Goal: Task Accomplishment & Management: Complete application form

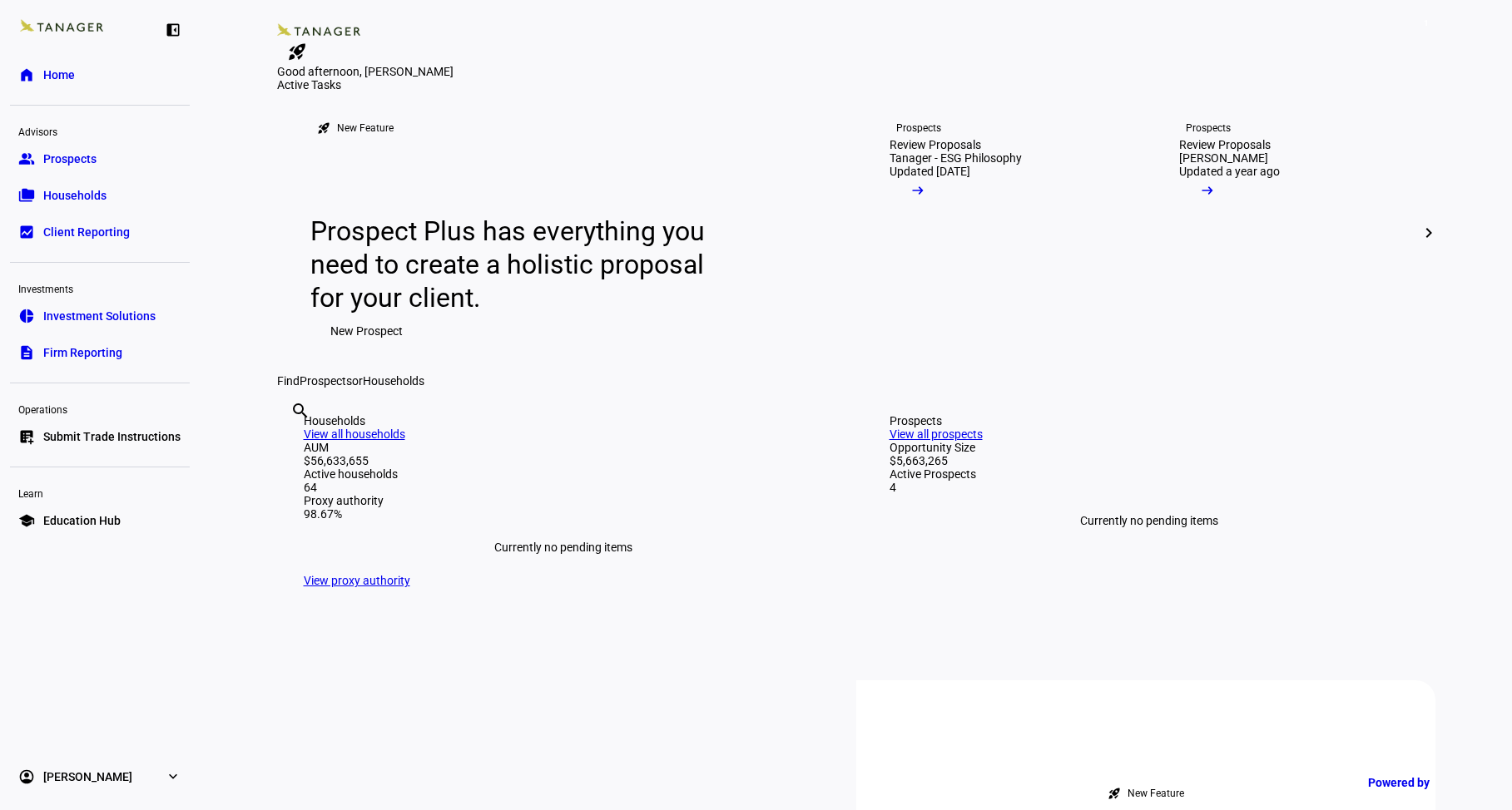
click at [145, 443] on span "Submit Trade Instructions" at bounding box center [112, 436] width 138 height 17
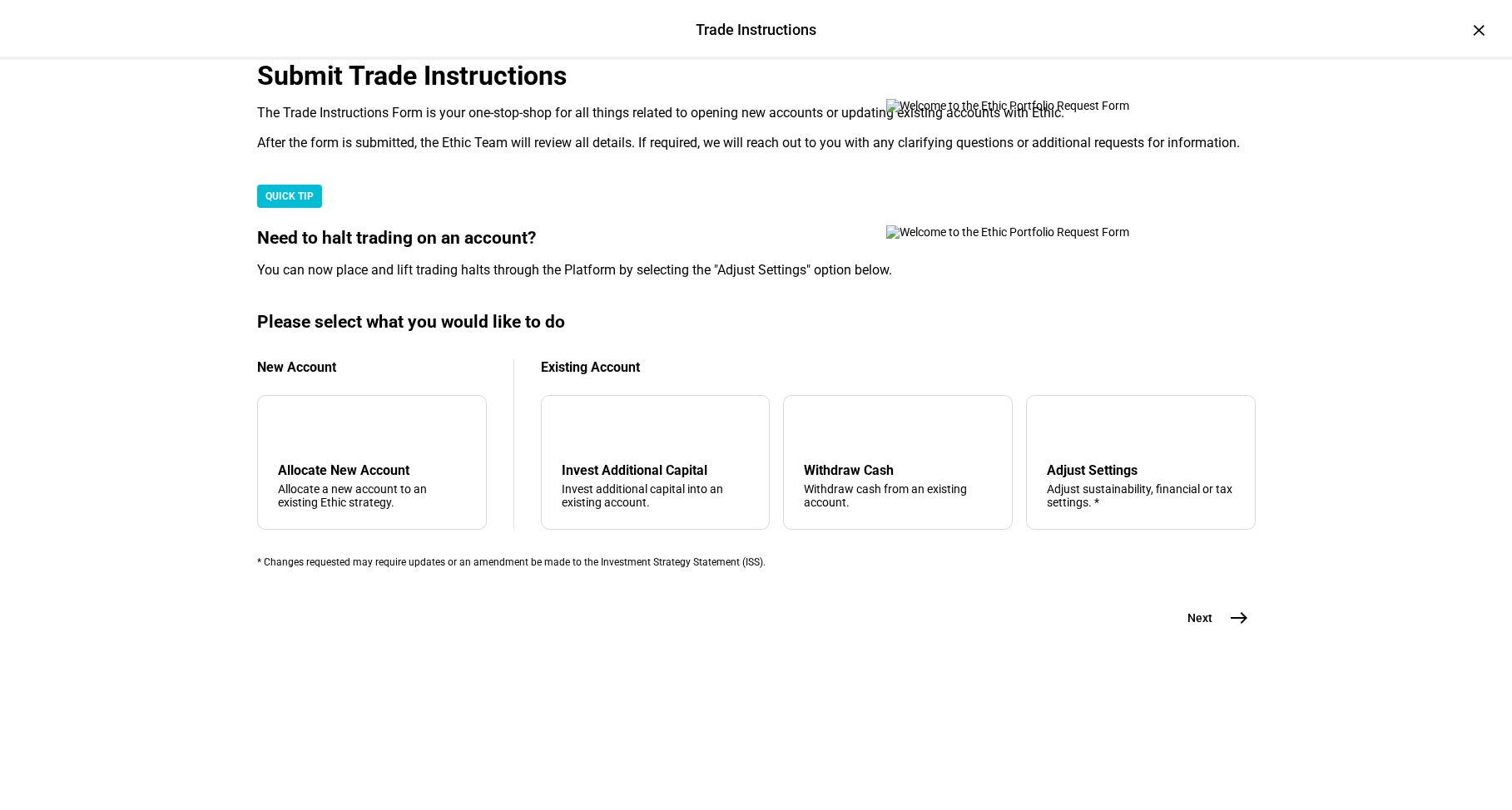
scroll to position [350, 0]
click at [831, 496] on div "arrow_upward Withdraw Cash Withdraw cash from an existing account." at bounding box center [898, 462] width 230 height 135
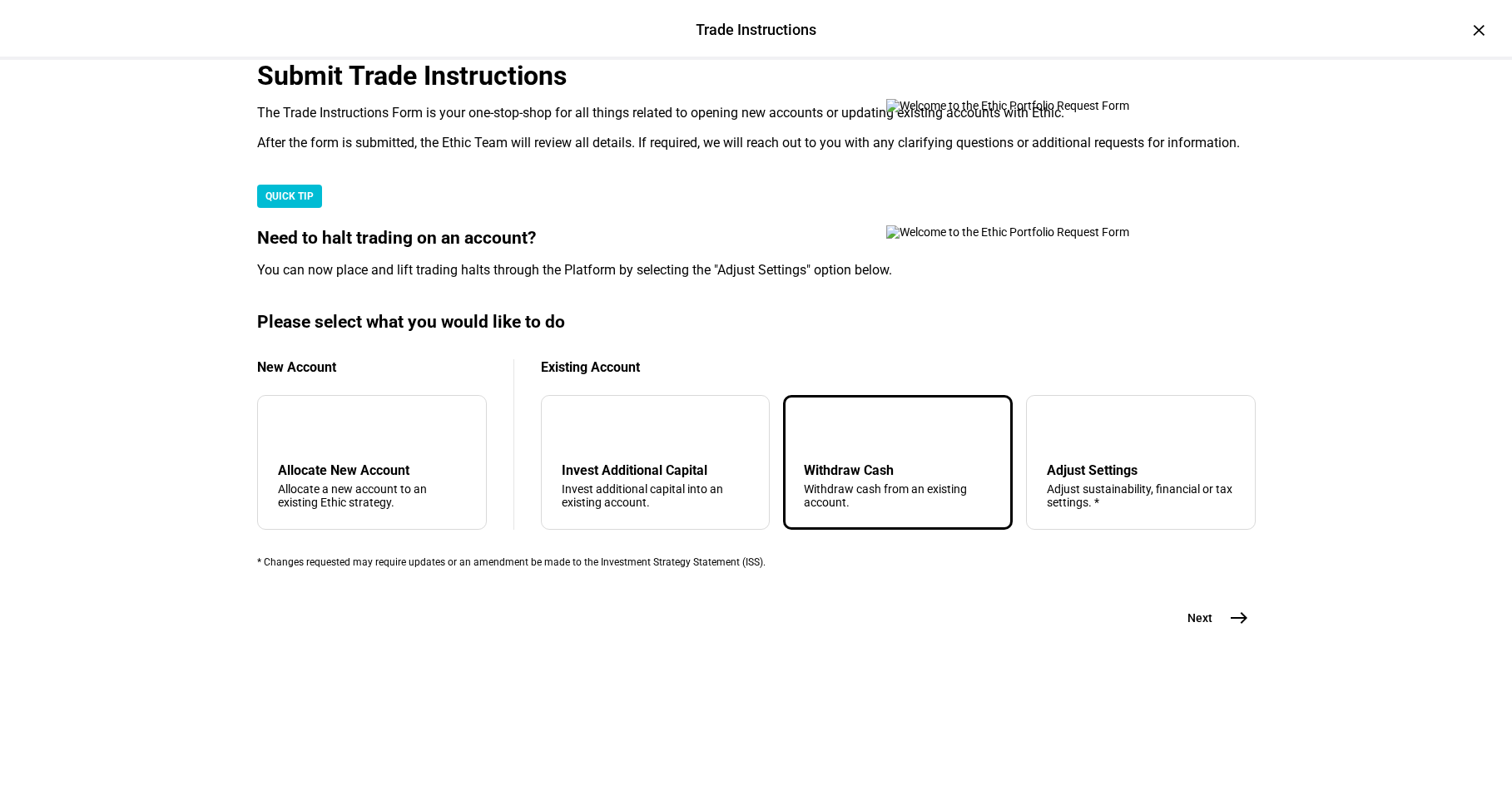
click at [1229, 628] on mat-icon "east" at bounding box center [1239, 618] width 20 height 20
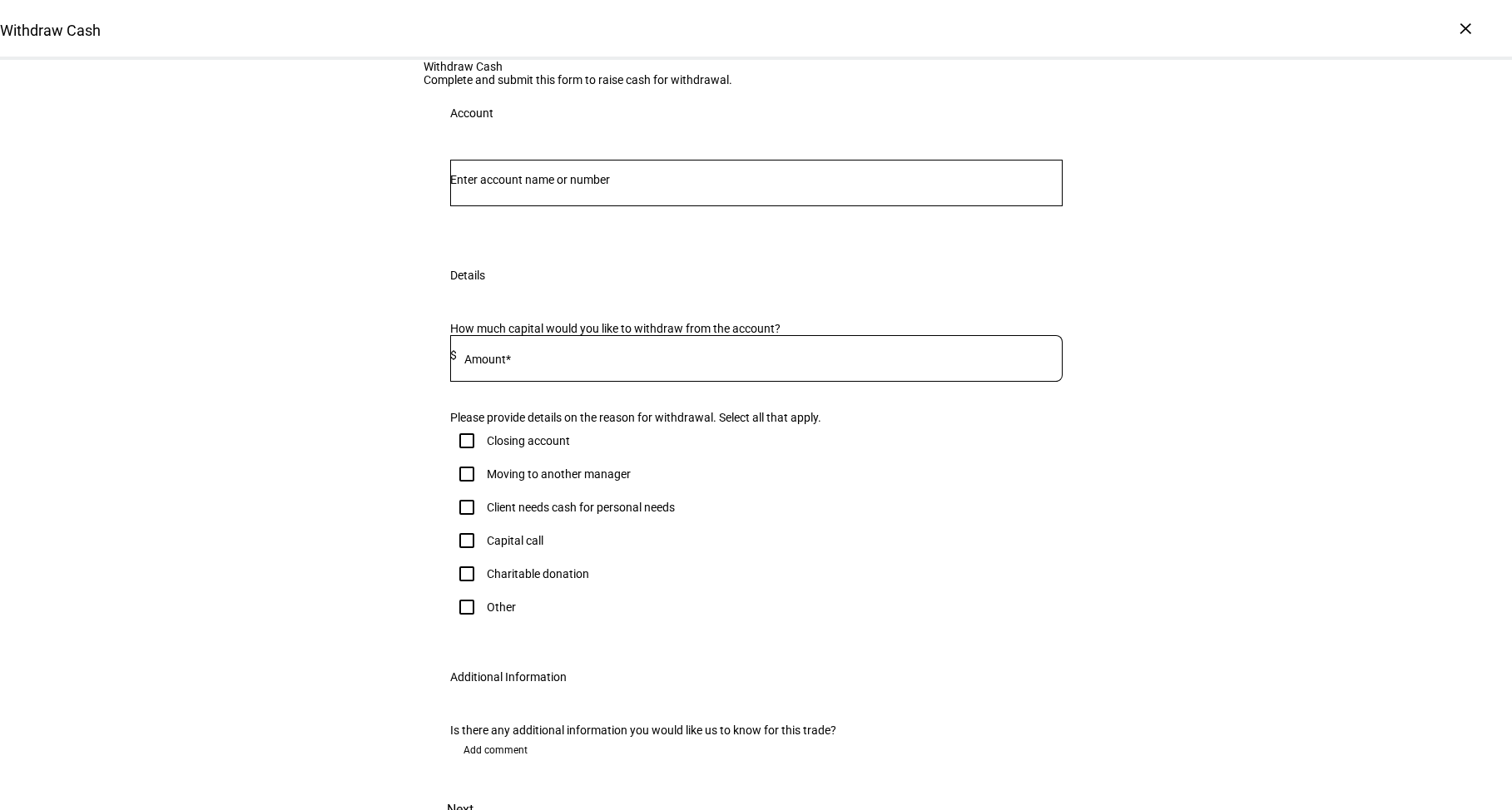
click at [749, 206] on div at bounding box center [756, 182] width 612 height 46
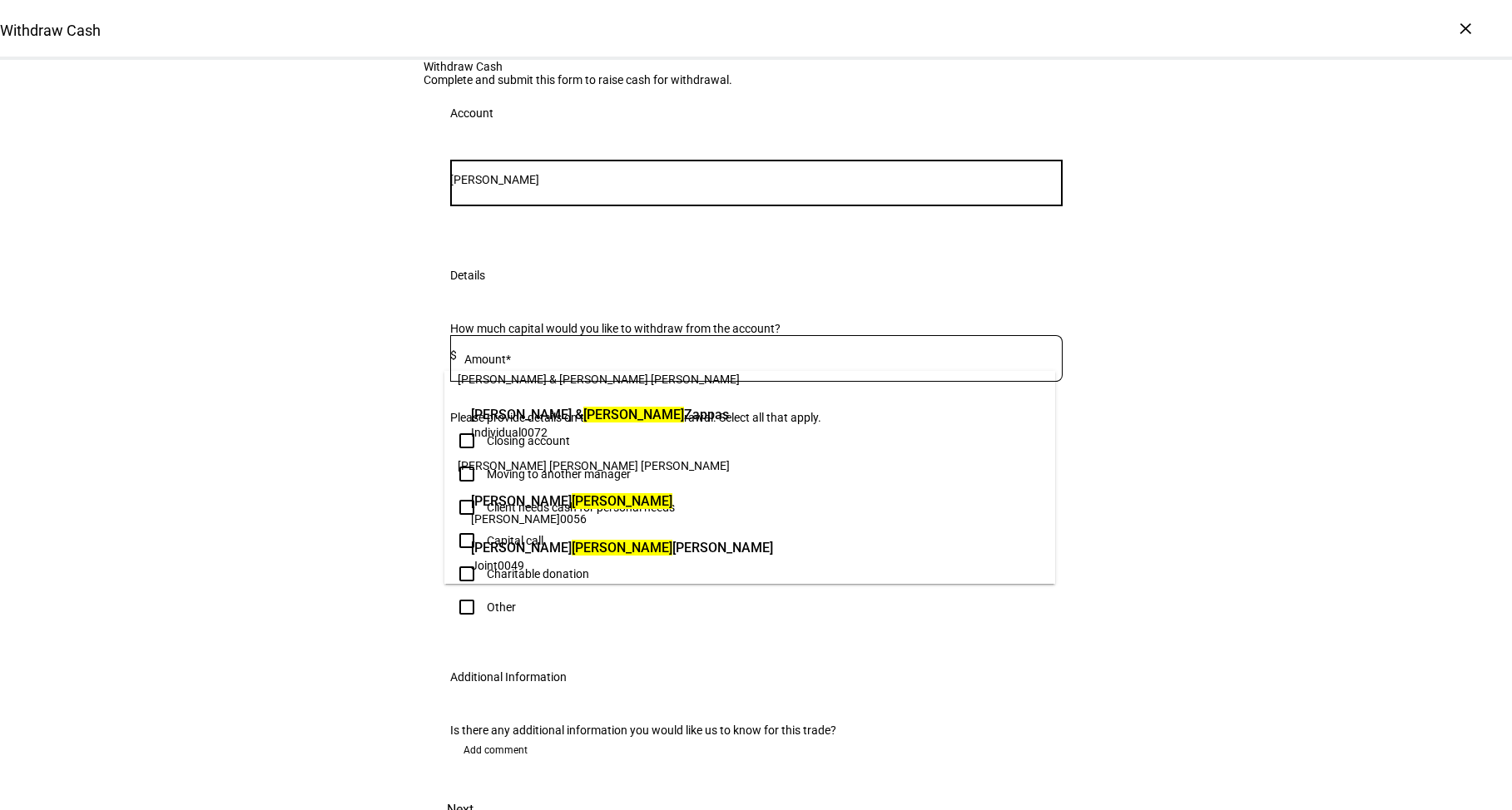
scroll to position [20, 0]
type input "[PERSON_NAME]"
click at [635, 548] on span "[PERSON_NAME] [PERSON_NAME] [PERSON_NAME]" at bounding box center [622, 546] width 302 height 19
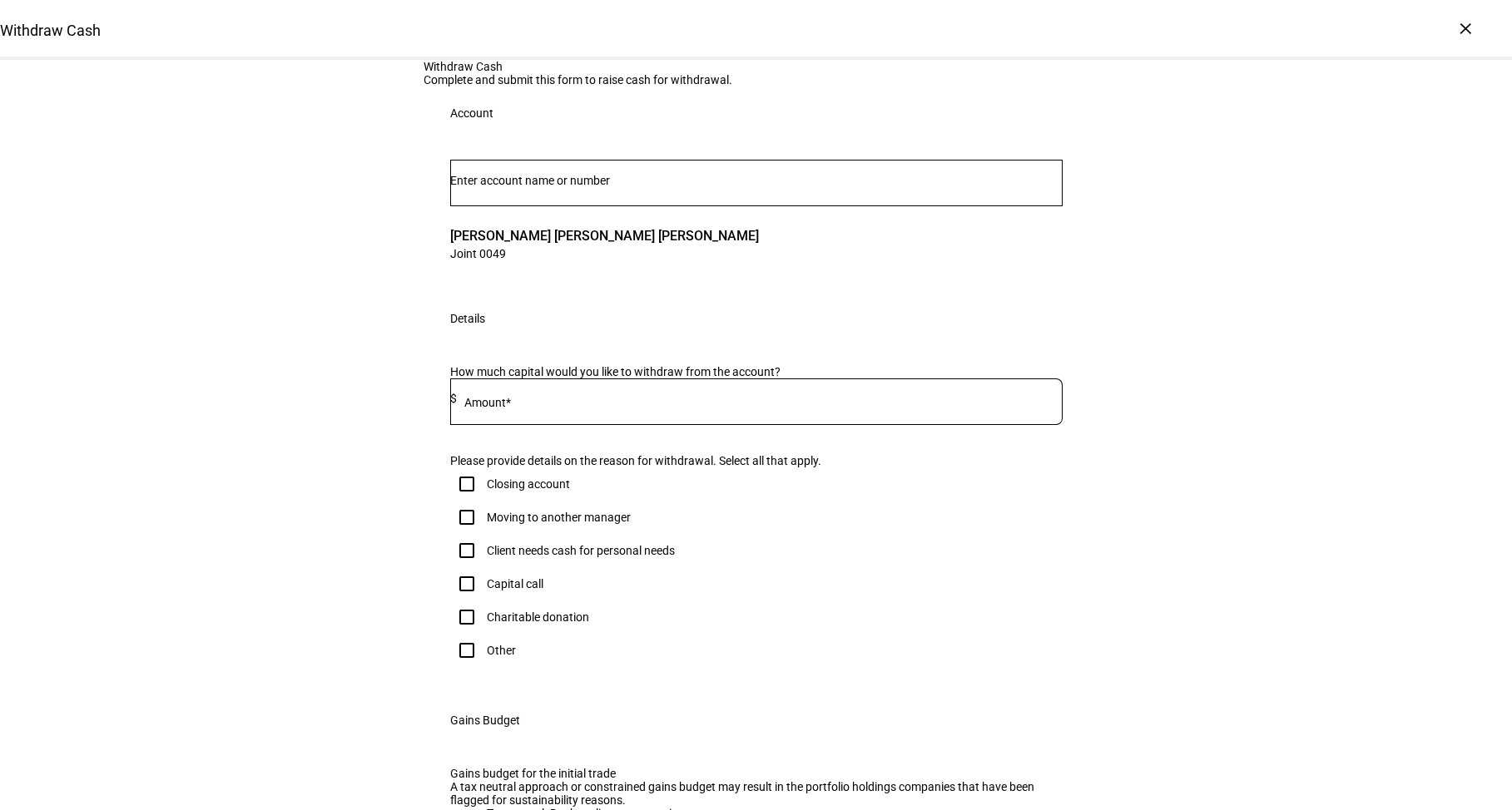
click at [542, 405] on input at bounding box center [759, 398] width 605 height 13
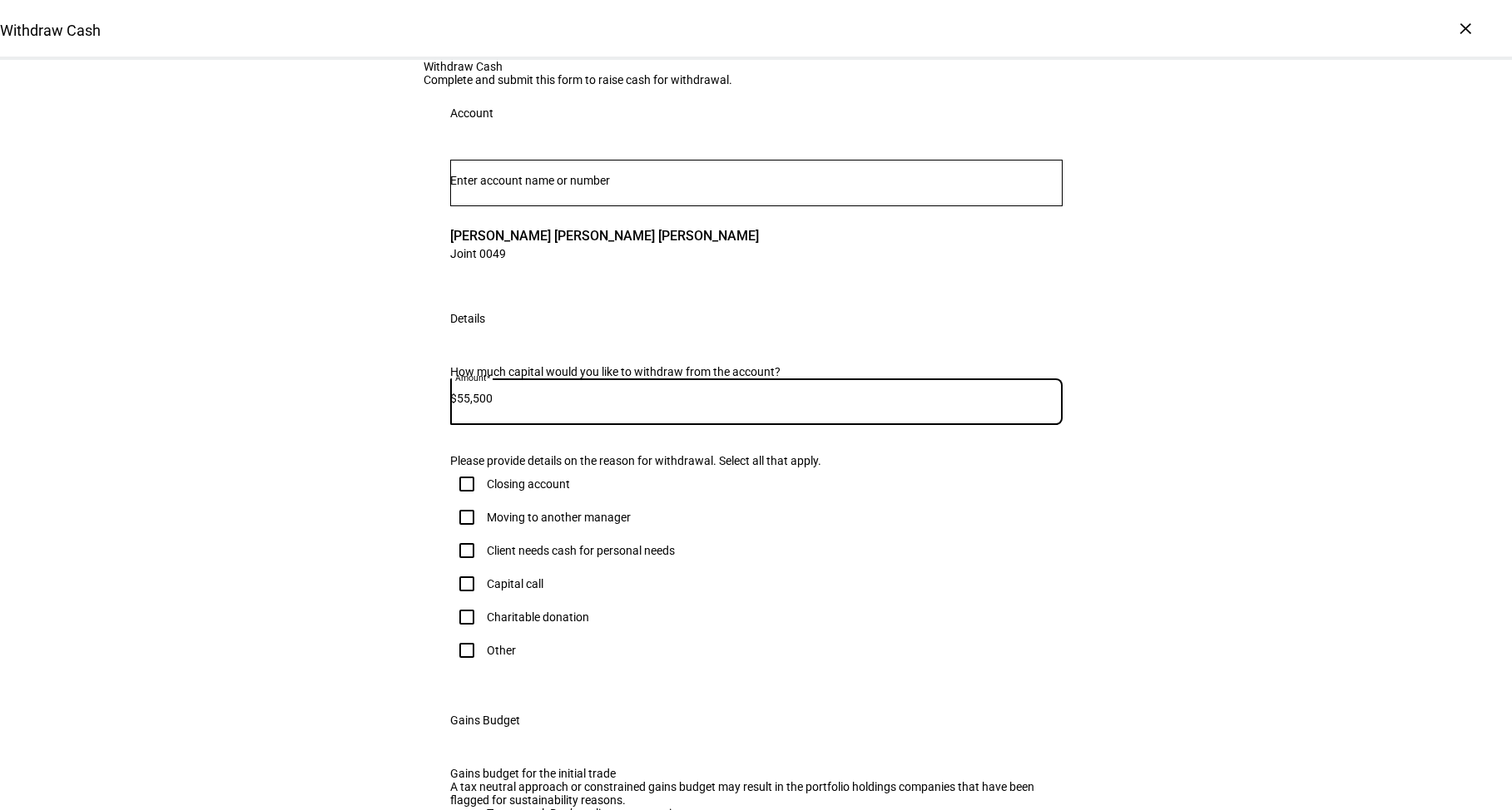
type input "55,500"
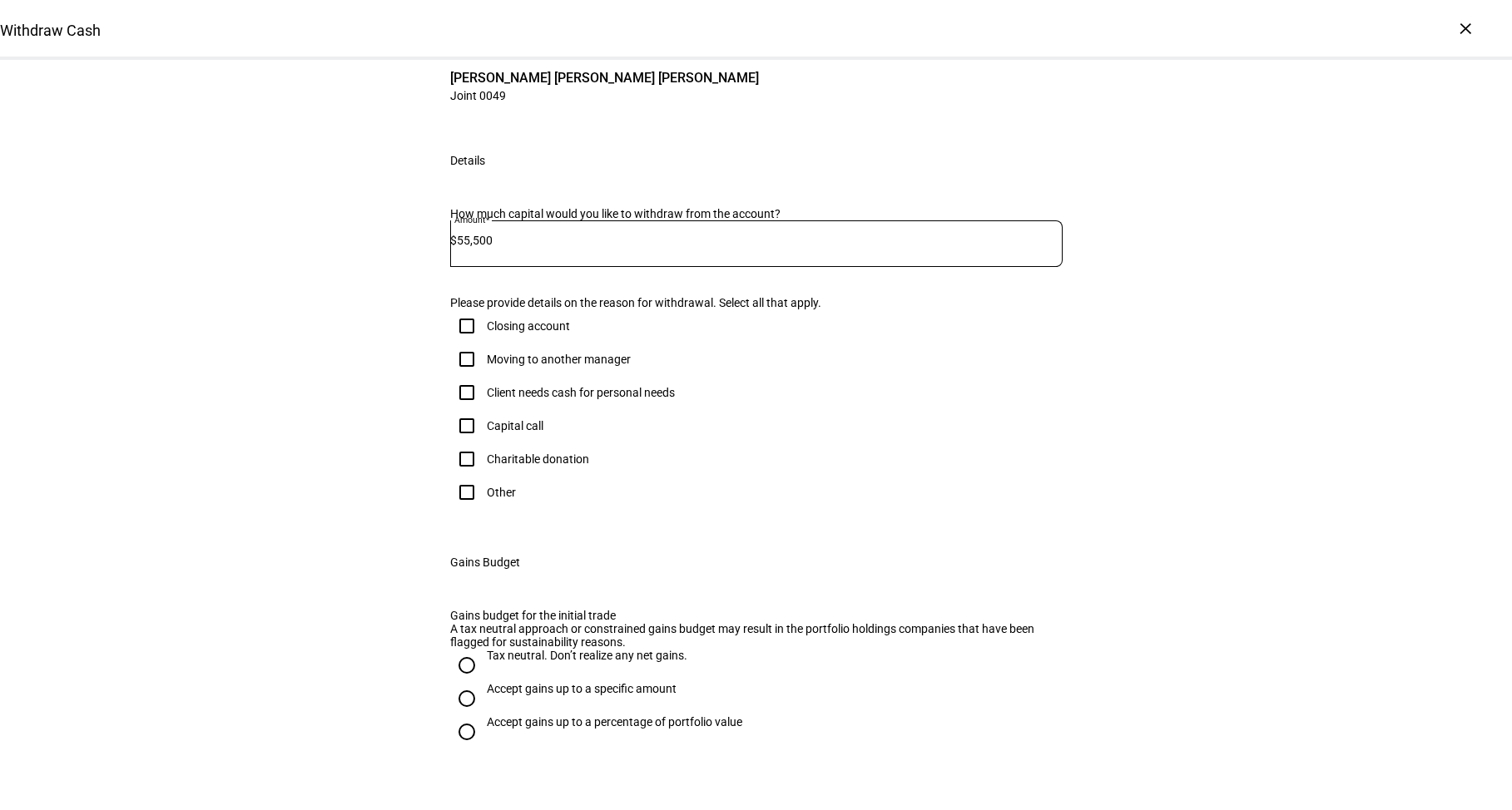
scroll to position [166, 0]
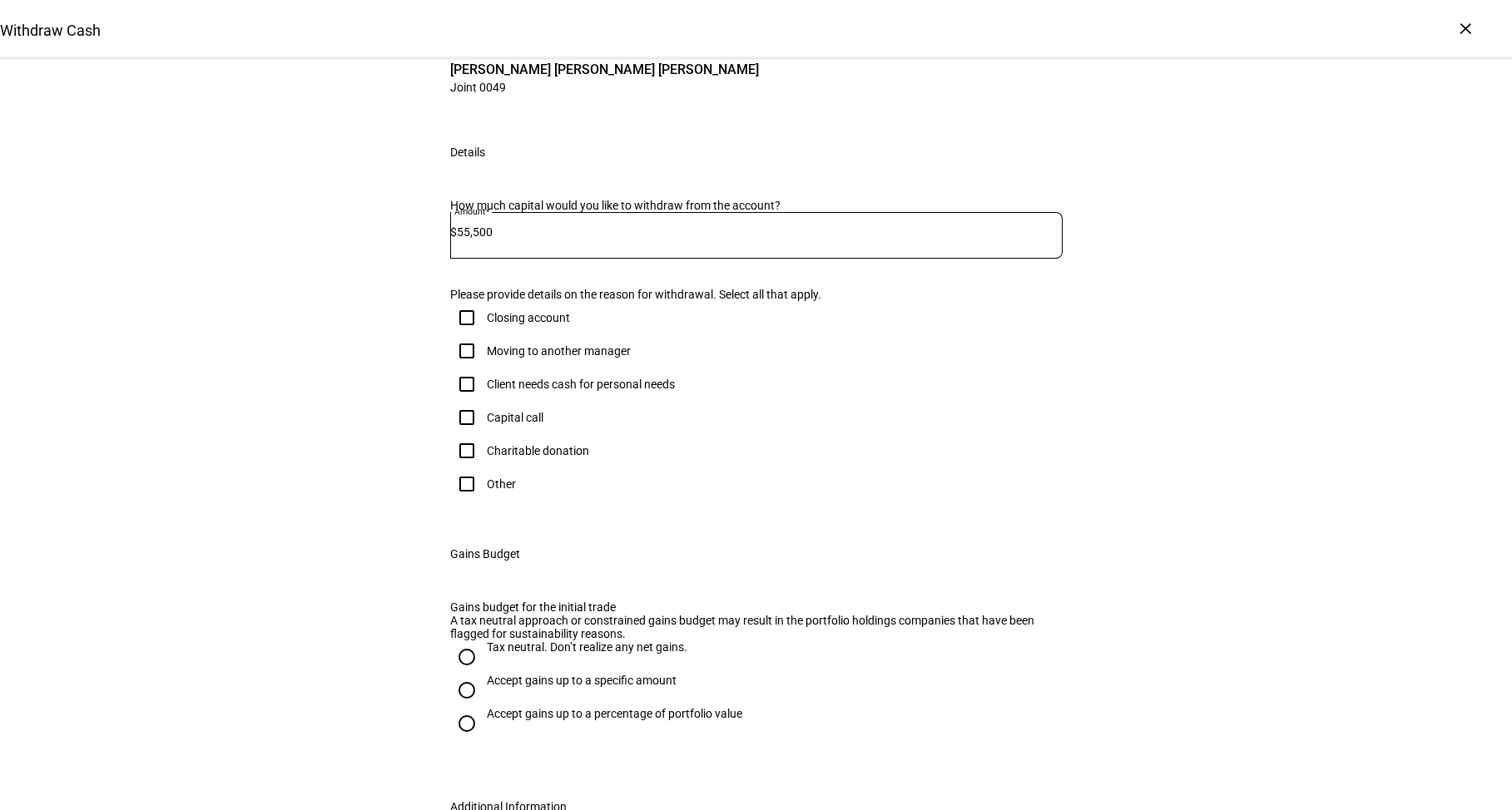
click at [518, 391] on div "Client needs cash for personal needs" at bounding box center [581, 384] width 188 height 13
click at [483, 401] on input "Client needs cash for personal needs" at bounding box center [467, 384] width 33 height 33
checkbox input "true"
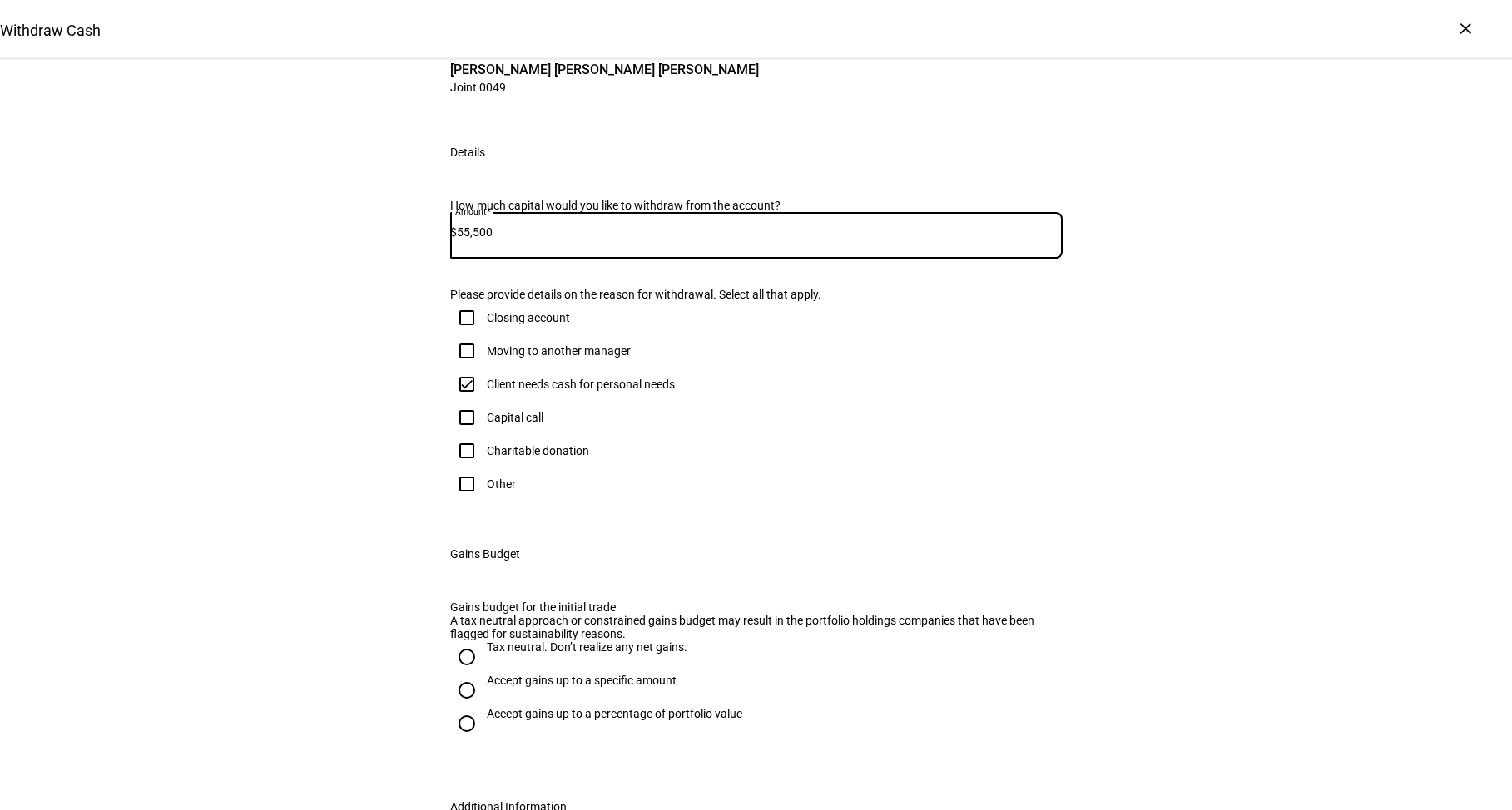
click at [530, 239] on input "55,500" at bounding box center [759, 232] width 605 height 13
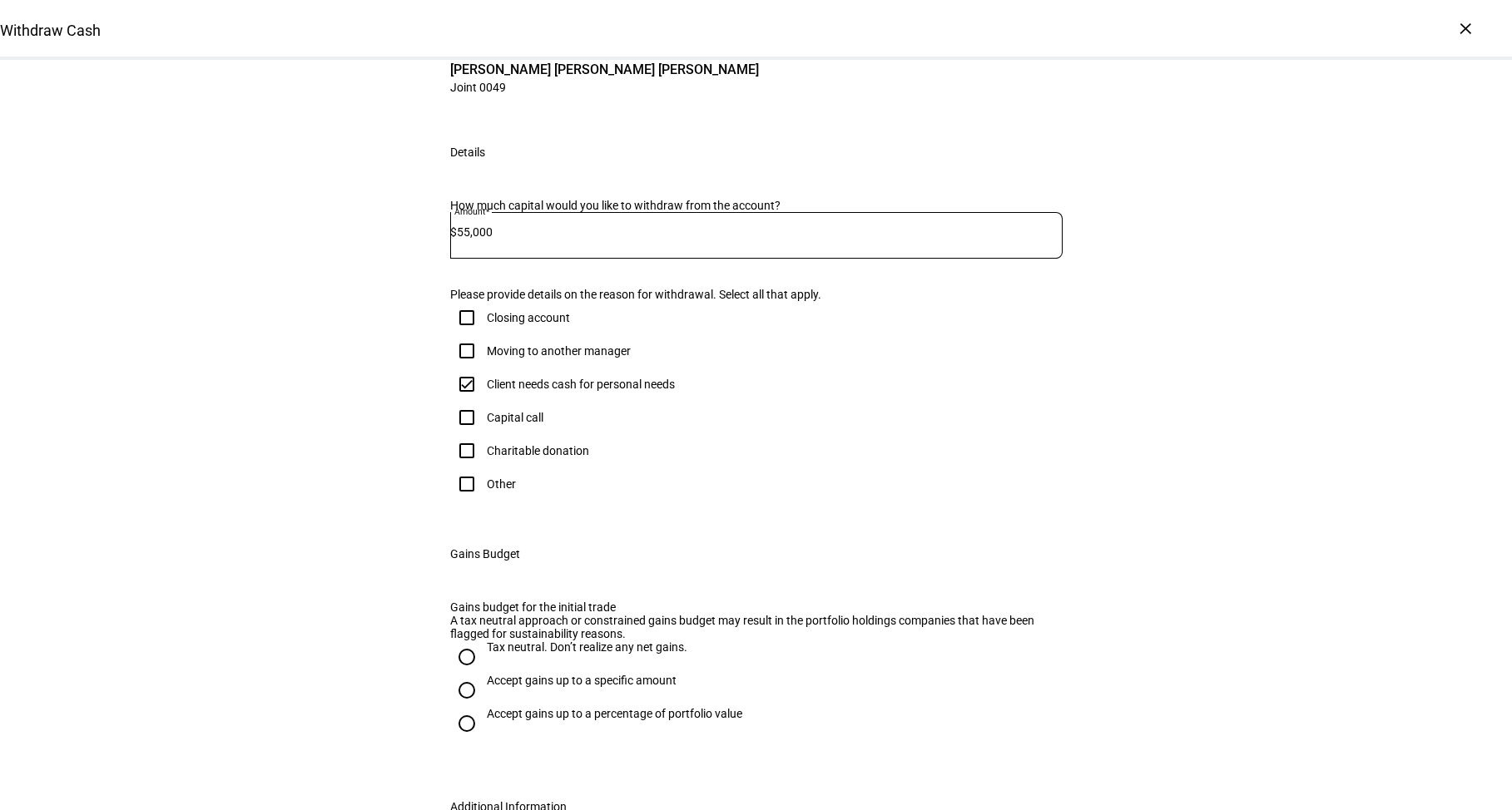
click at [254, 286] on div "Withdraw Cash Complete and submit this form to raise cash for withdrawal. Accou…" at bounding box center [756, 427] width 1512 height 1067
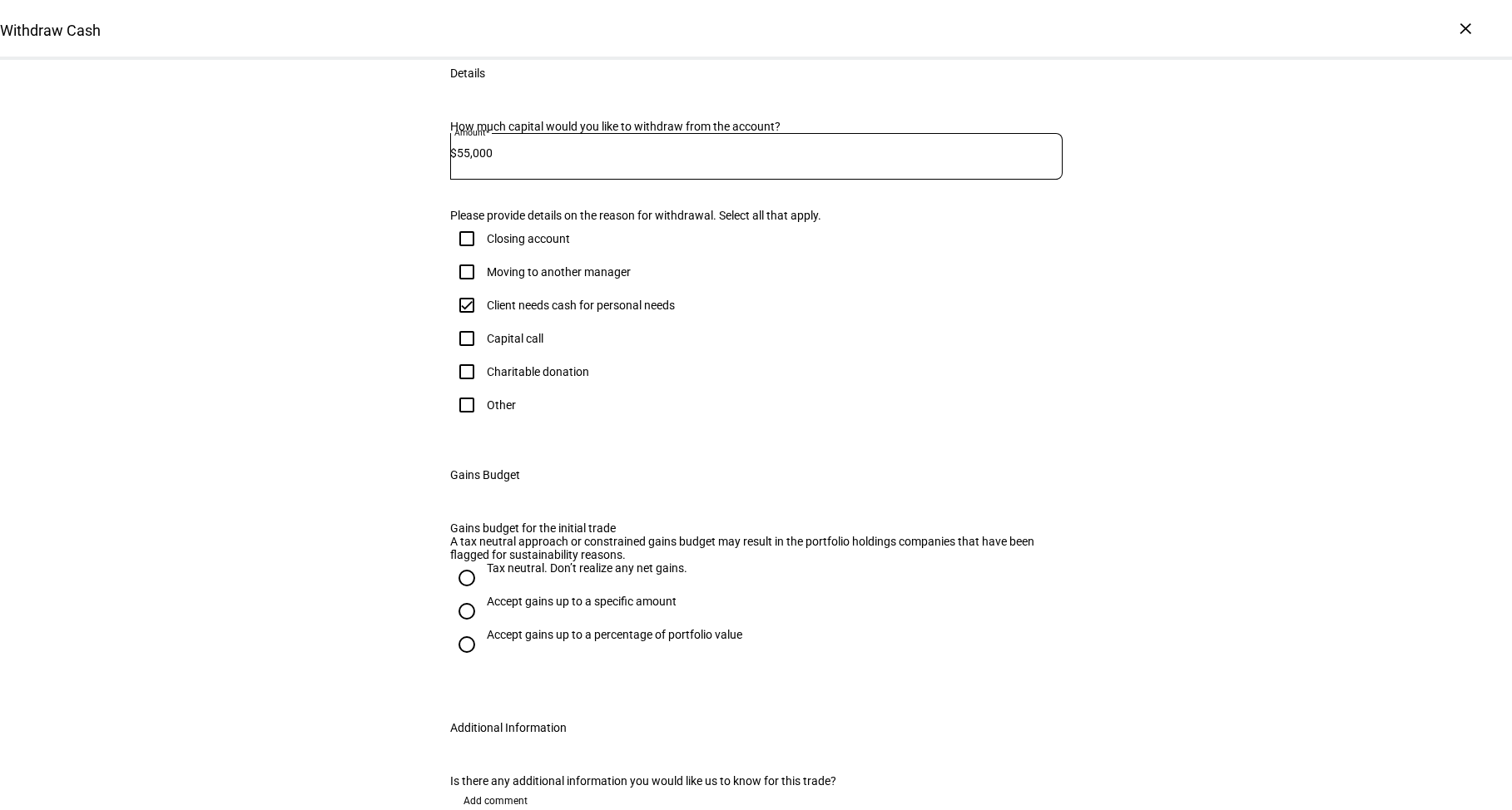
scroll to position [250, 0]
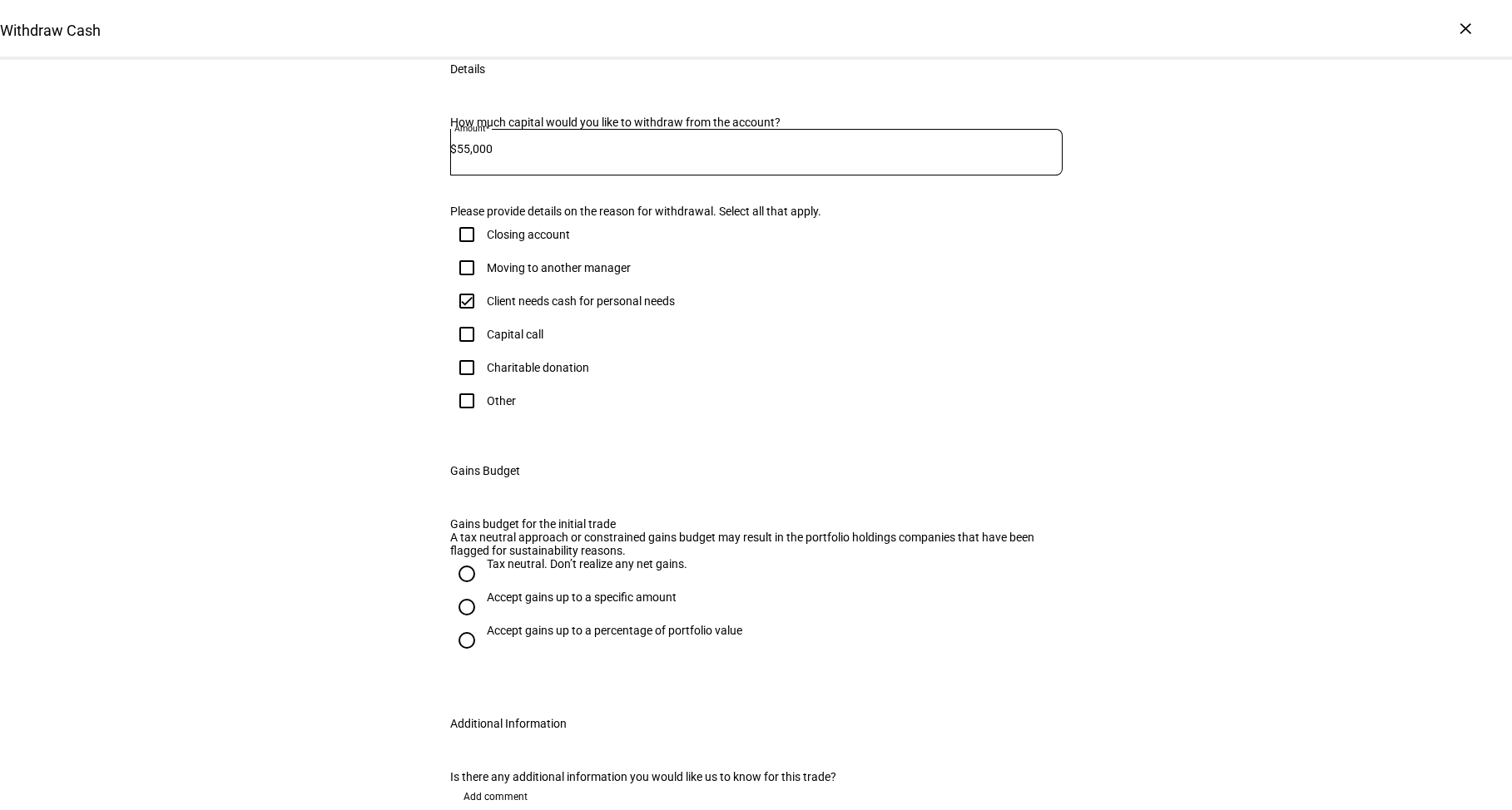
drag, startPoint x: 491, startPoint y: 354, endPoint x: 489, endPoint y: 371, distance: 17.1
click at [491, 156] on input "55,000" at bounding box center [759, 148] width 605 height 13
click at [414, 329] on div "Withdraw Cash Complete and submit this form to raise cash for withdrawal. Accou…" at bounding box center [756, 343] width 1512 height 1067
click at [503, 156] on input "55,005" at bounding box center [759, 148] width 605 height 13
drag, startPoint x: 514, startPoint y: 352, endPoint x: 404, endPoint y: 346, distance: 110.2
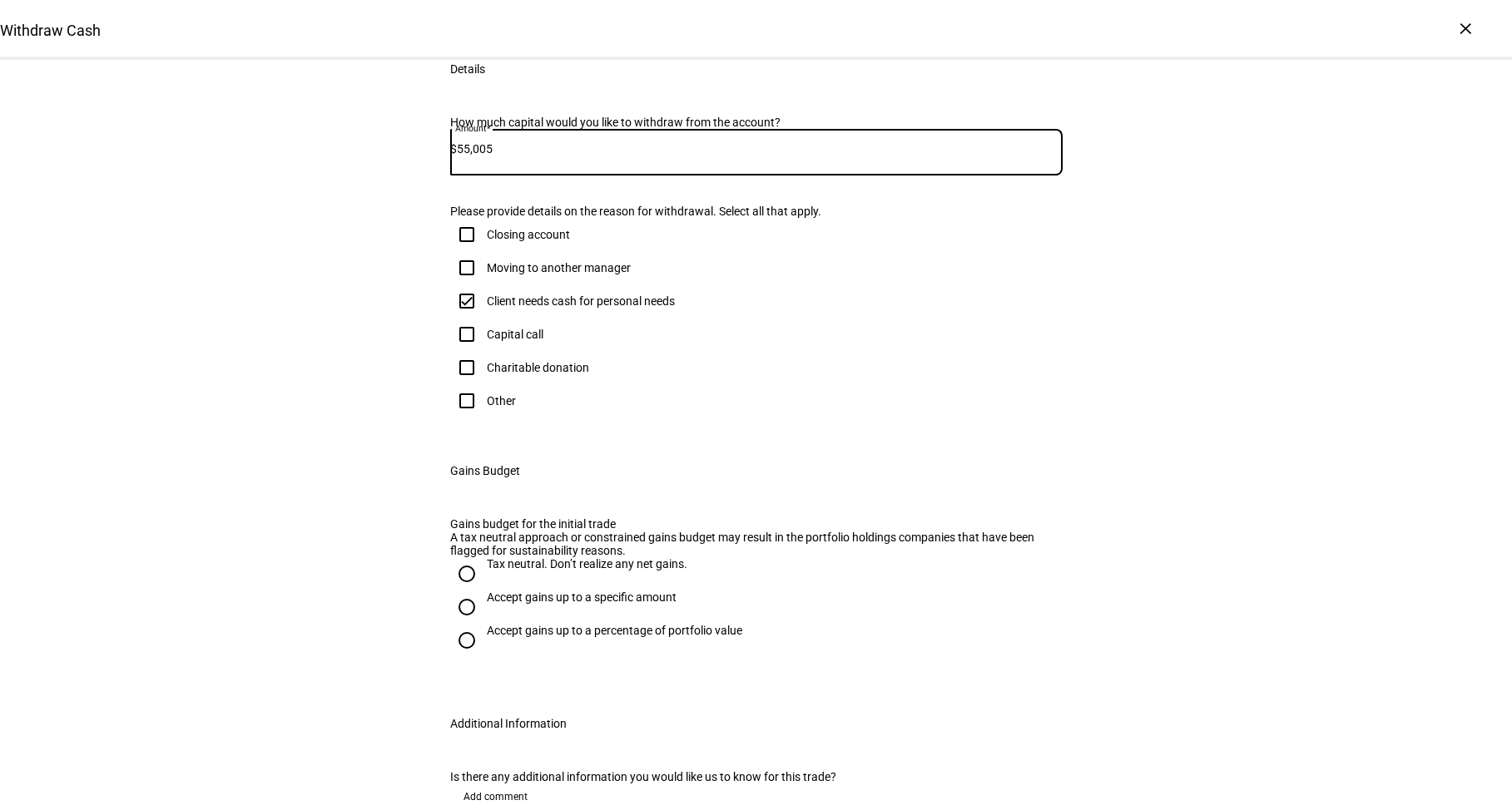
click at [404, 346] on div "Withdraw Cash Complete and submit this form to raise cash for withdrawal. Accou…" at bounding box center [756, 343] width 1512 height 1067
type input "55,500"
click at [388, 329] on div "Withdraw Cash Complete and submit this form to raise cash for withdrawal. Accou…" at bounding box center [756, 343] width 1512 height 1067
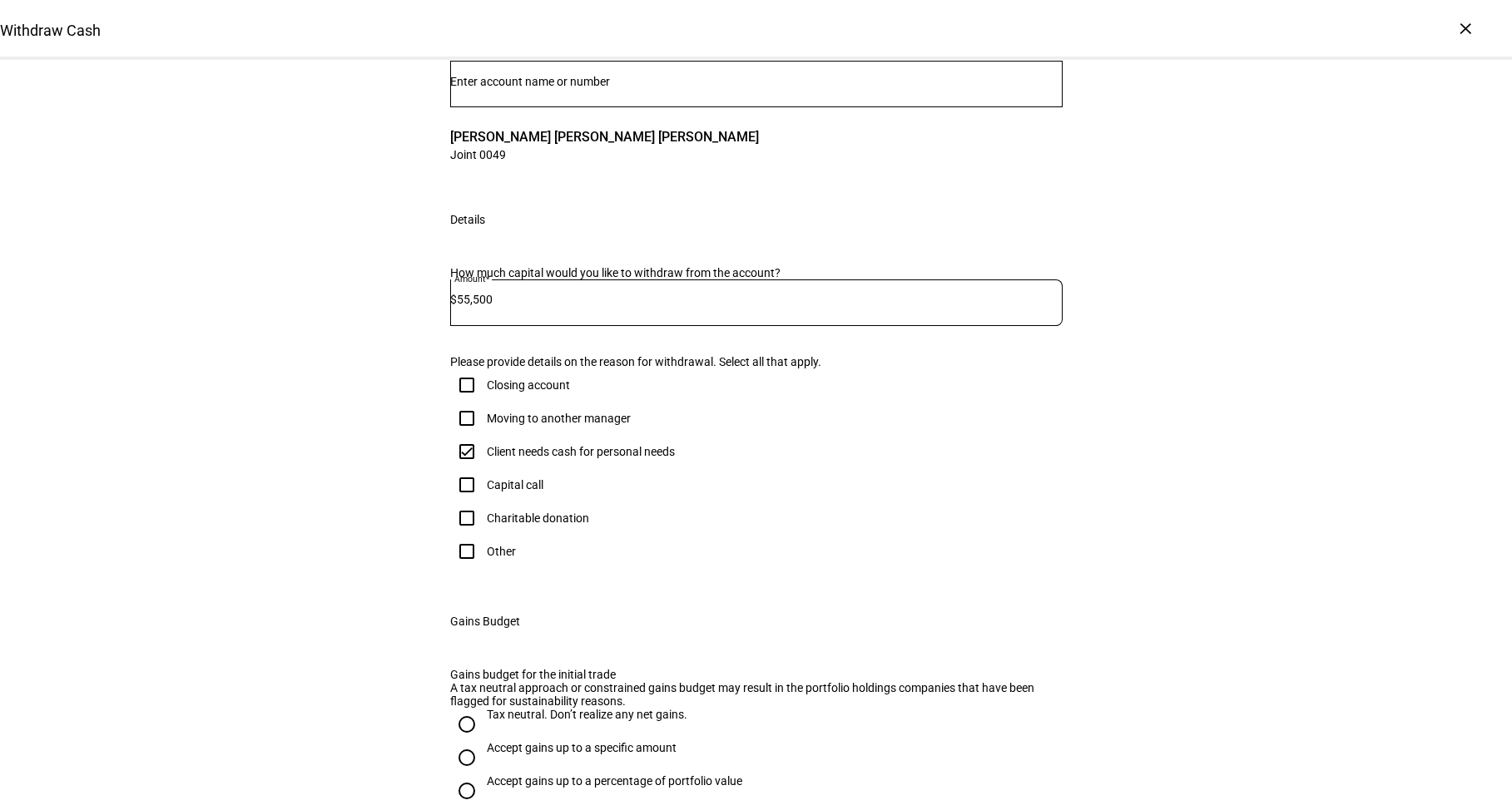
scroll to position [166, 0]
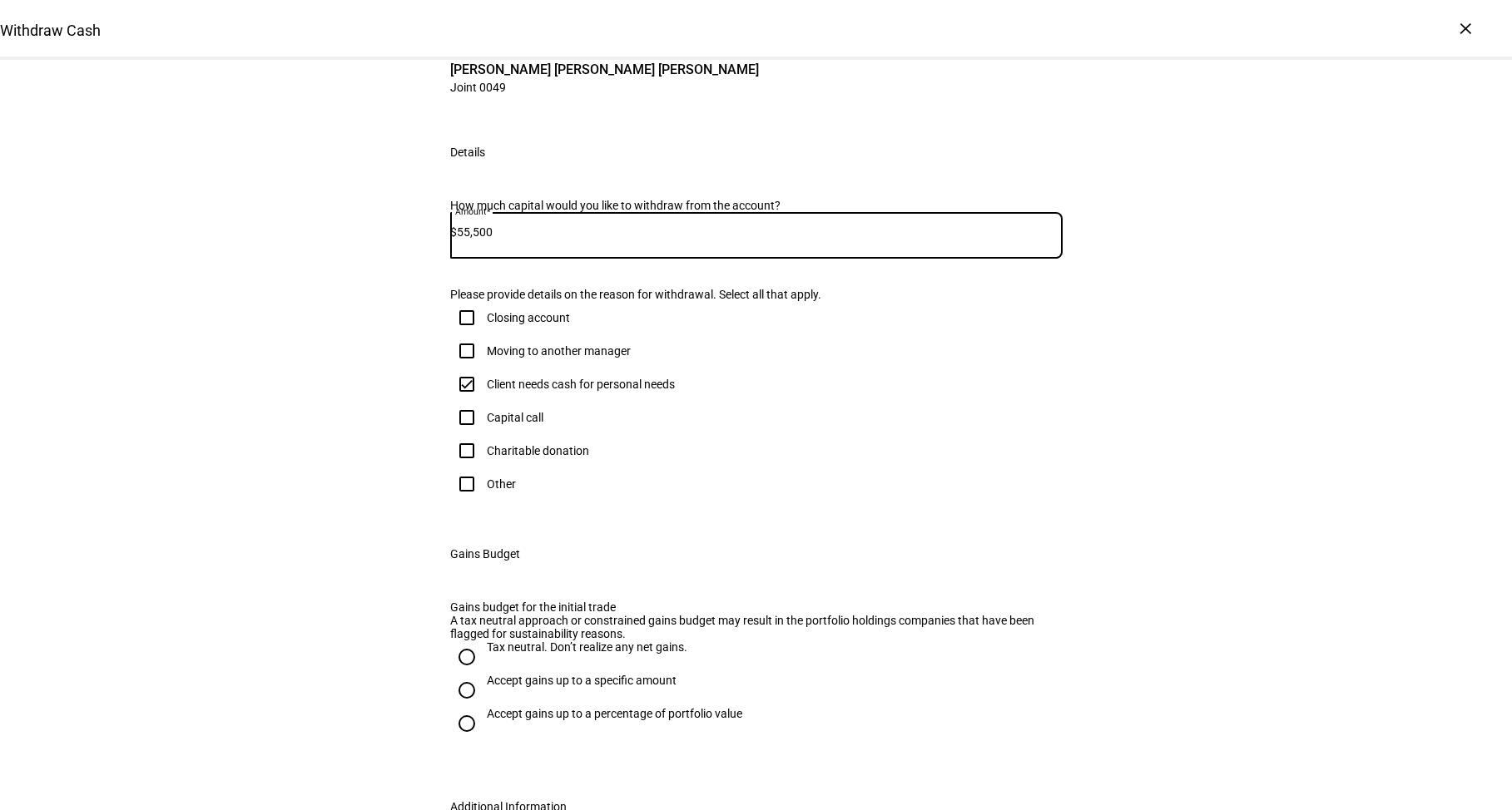
click at [483, 239] on input "55,500" at bounding box center [759, 232] width 605 height 13
click at [530, 239] on input "55,500" at bounding box center [759, 232] width 605 height 13
click at [307, 429] on div "Withdraw Cash Complete and submit this form to raise cash for withdrawal. Accou…" at bounding box center [756, 427] width 1512 height 1067
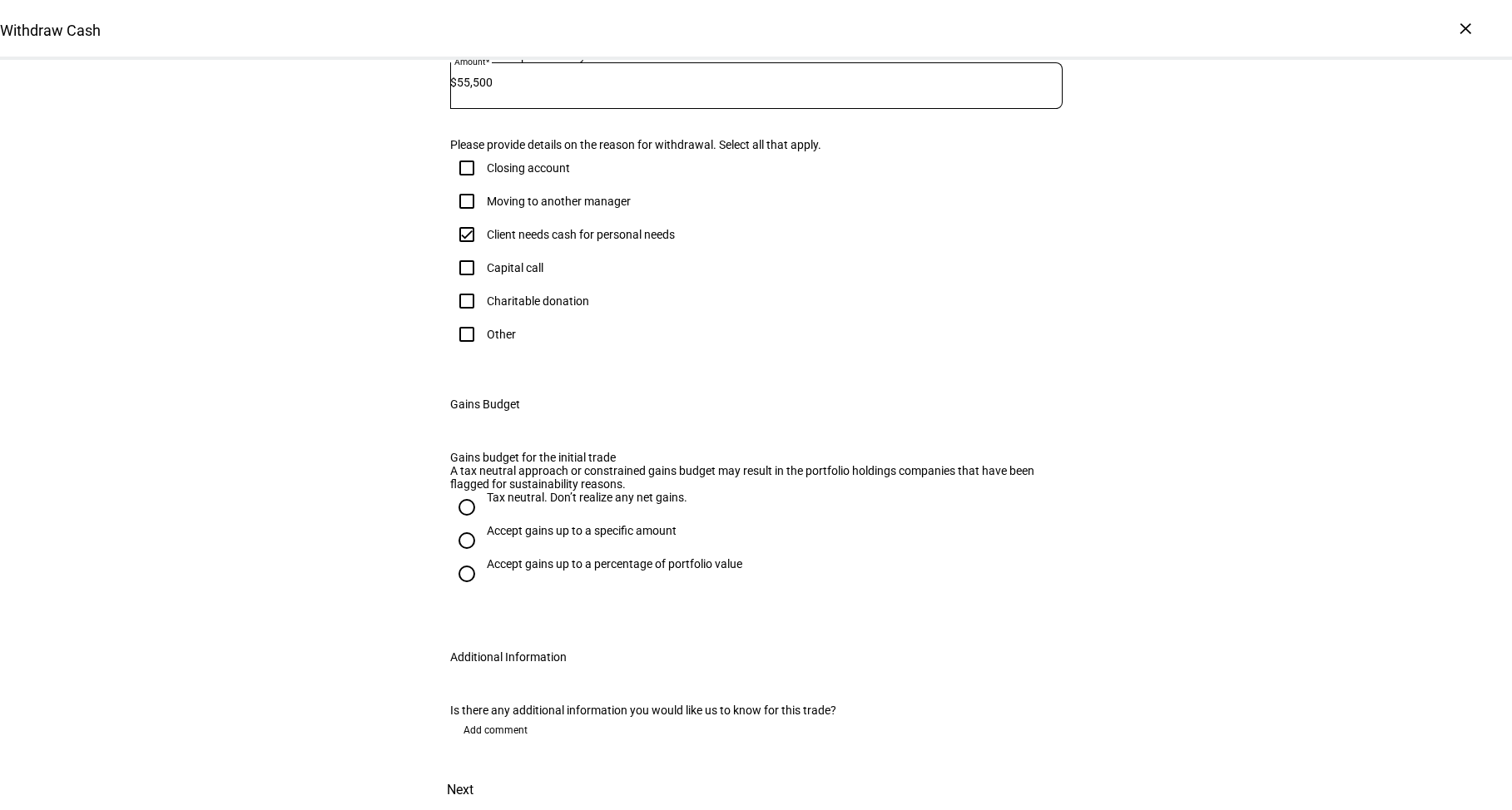
scroll to position [665, 0]
click at [560, 491] on div "Tax neutral. Don’t realize any net gains." at bounding box center [587, 497] width 200 height 13
click at [483, 491] on input "Tax neutral. Don’t realize any net gains." at bounding box center [467, 508] width 33 height 33
radio input "true"
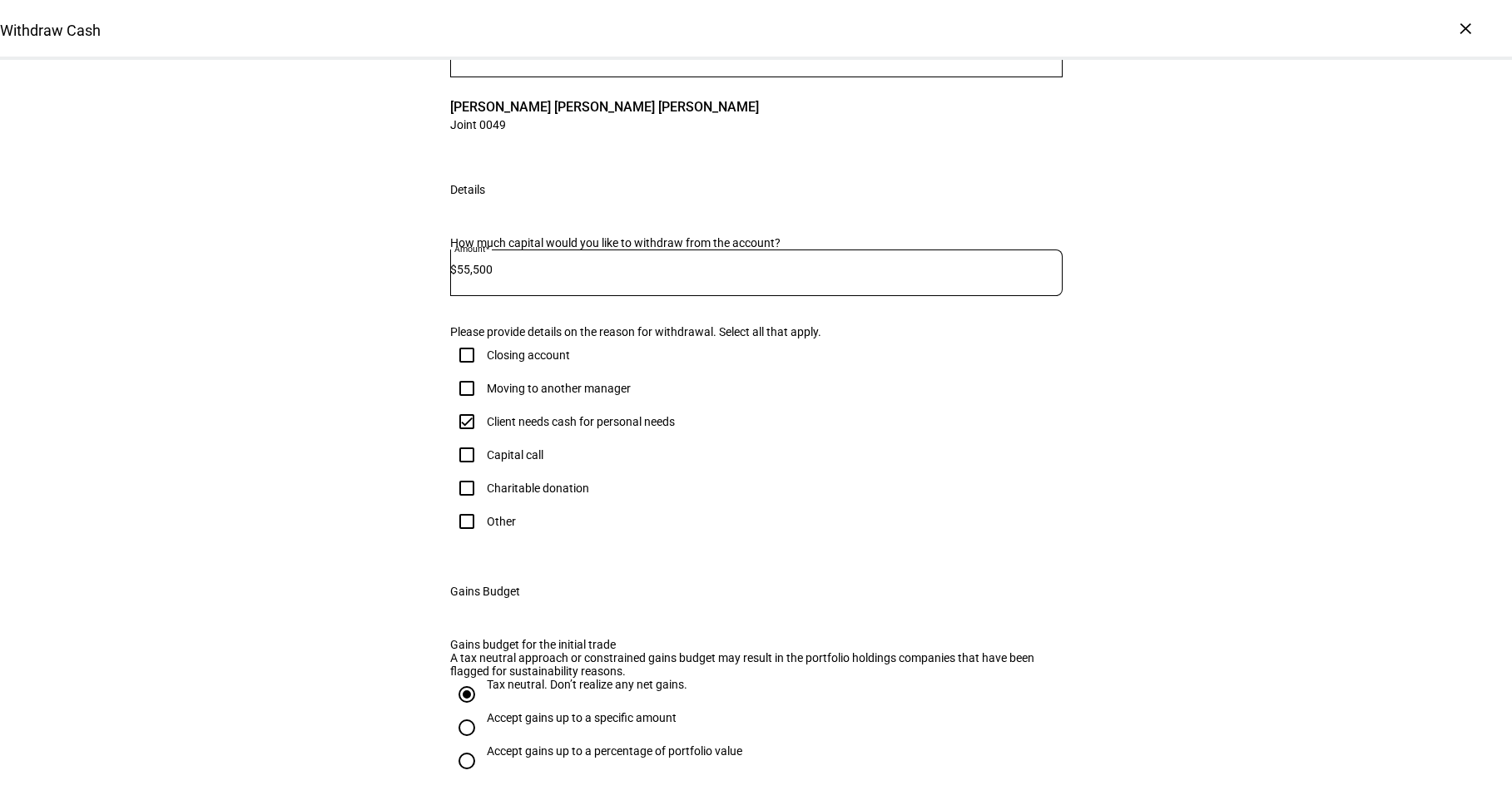
scroll to position [166, 0]
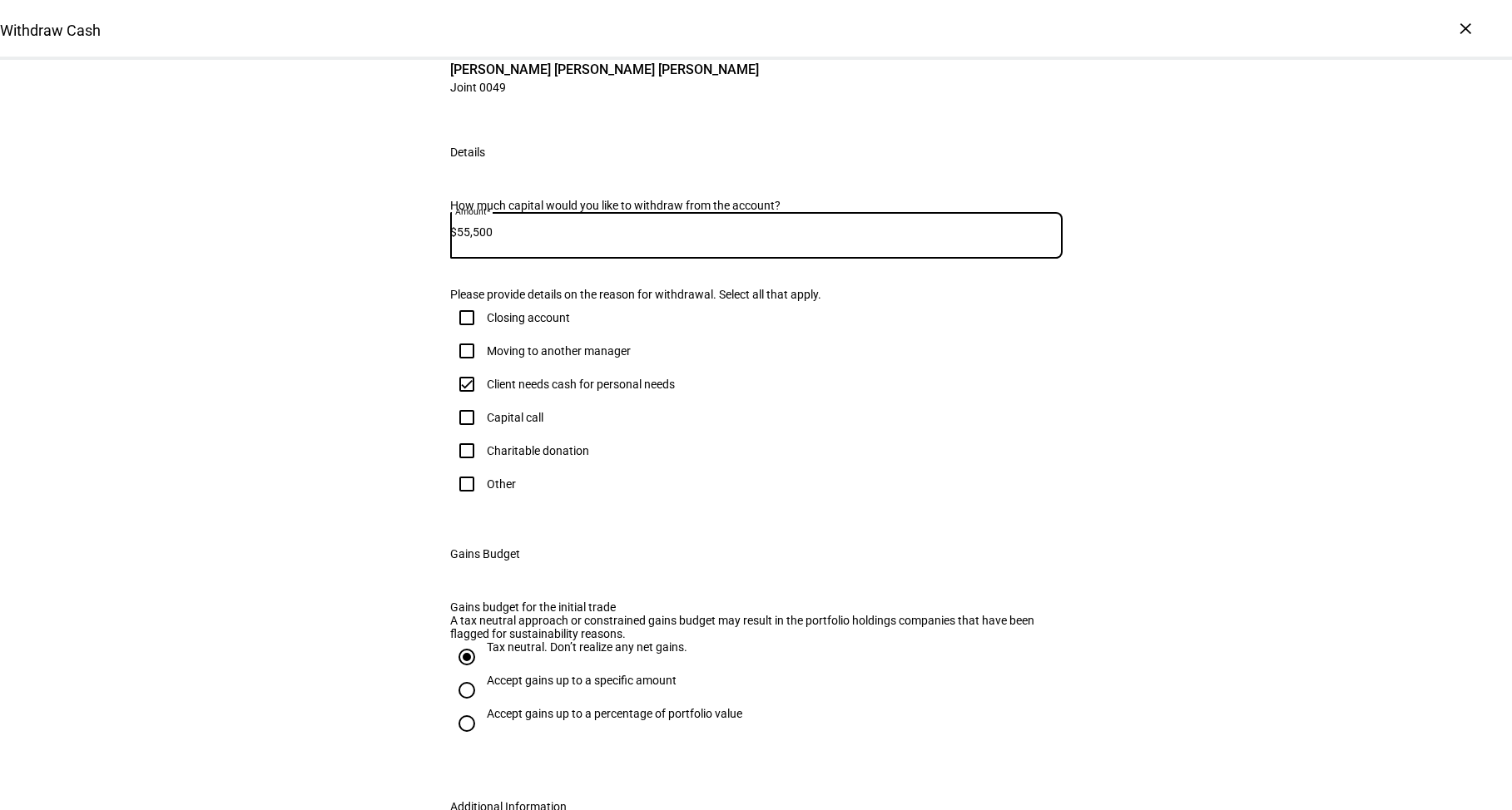
drag, startPoint x: 483, startPoint y: 438, endPoint x: 727, endPoint y: 444, distance: 244.1
click at [727, 239] on input "55,500" at bounding box center [759, 232] width 605 height 13
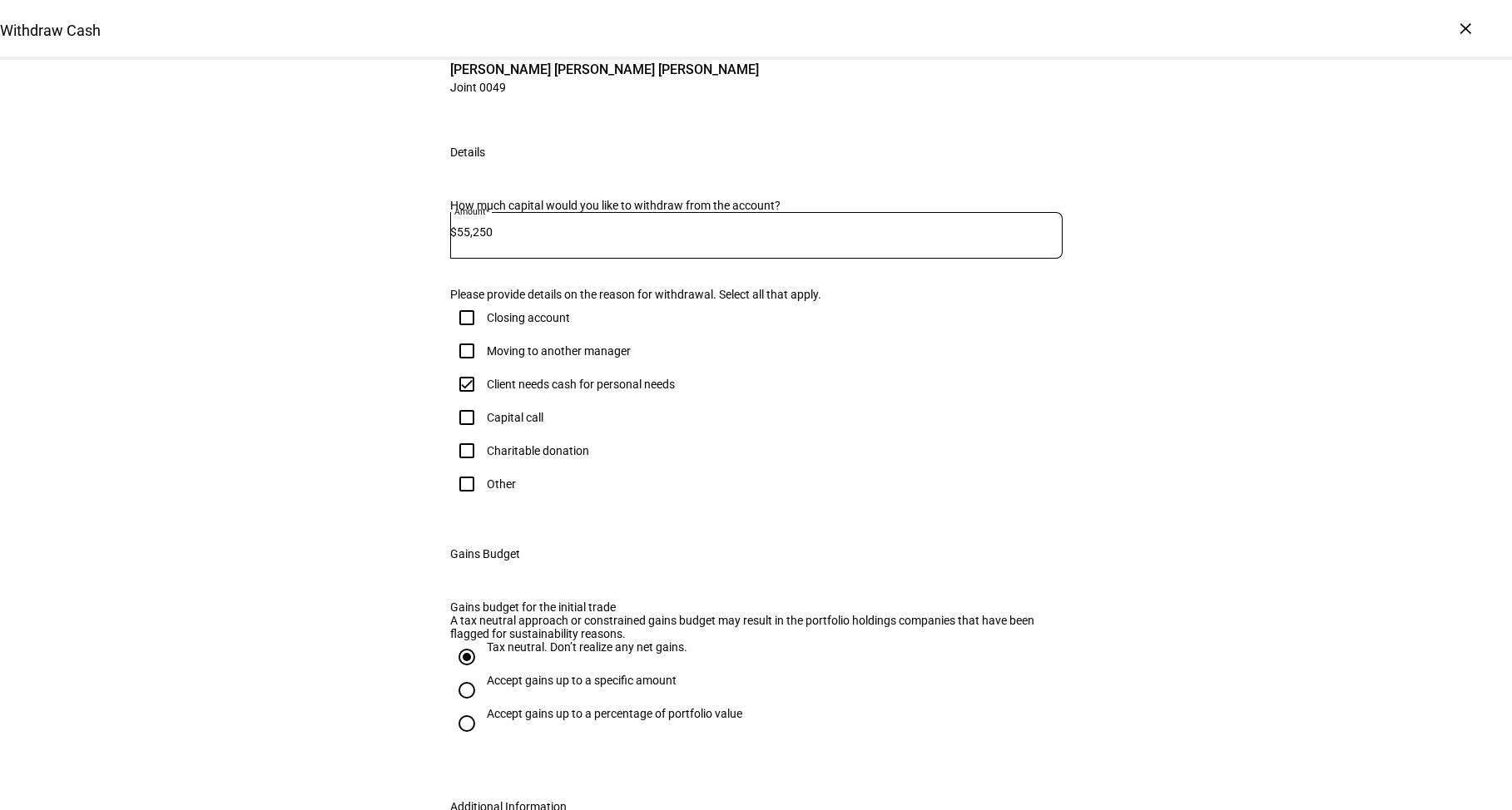
click at [206, 347] on div "Withdraw Cash Complete and submit this form to raise cash for withdrawal. Accou…" at bounding box center [756, 427] width 1512 height 1067
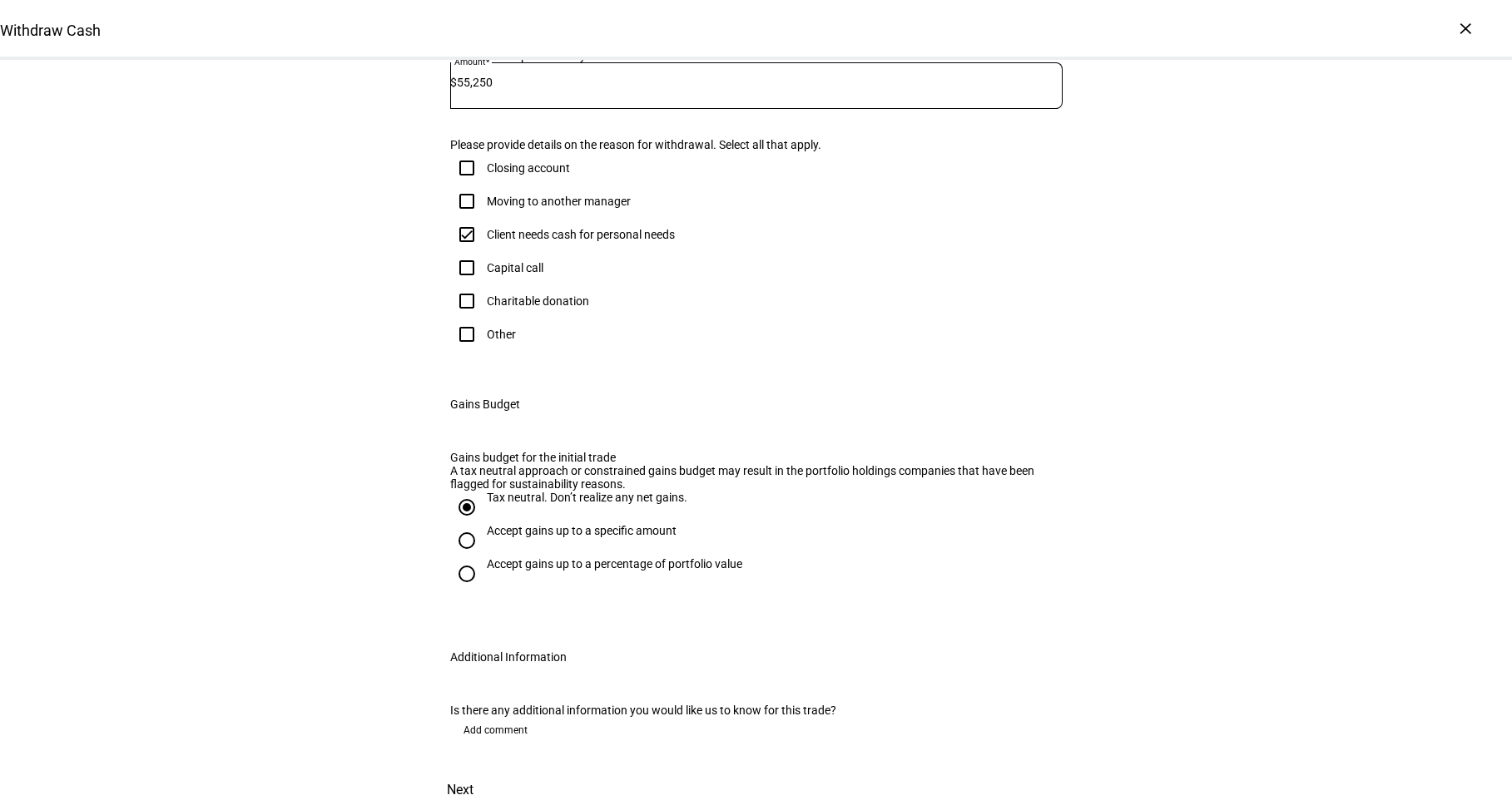
scroll to position [416, 0]
drag, startPoint x: 484, startPoint y: 187, endPoint x: 540, endPoint y: 188, distance: 56.0
click at [540, 89] on input "55,250" at bounding box center [759, 82] width 605 height 13
click at [394, 216] on div "Withdraw Cash Complete and submit this form to raise cash for withdrawal. Accou…" at bounding box center [756, 277] width 1512 height 1067
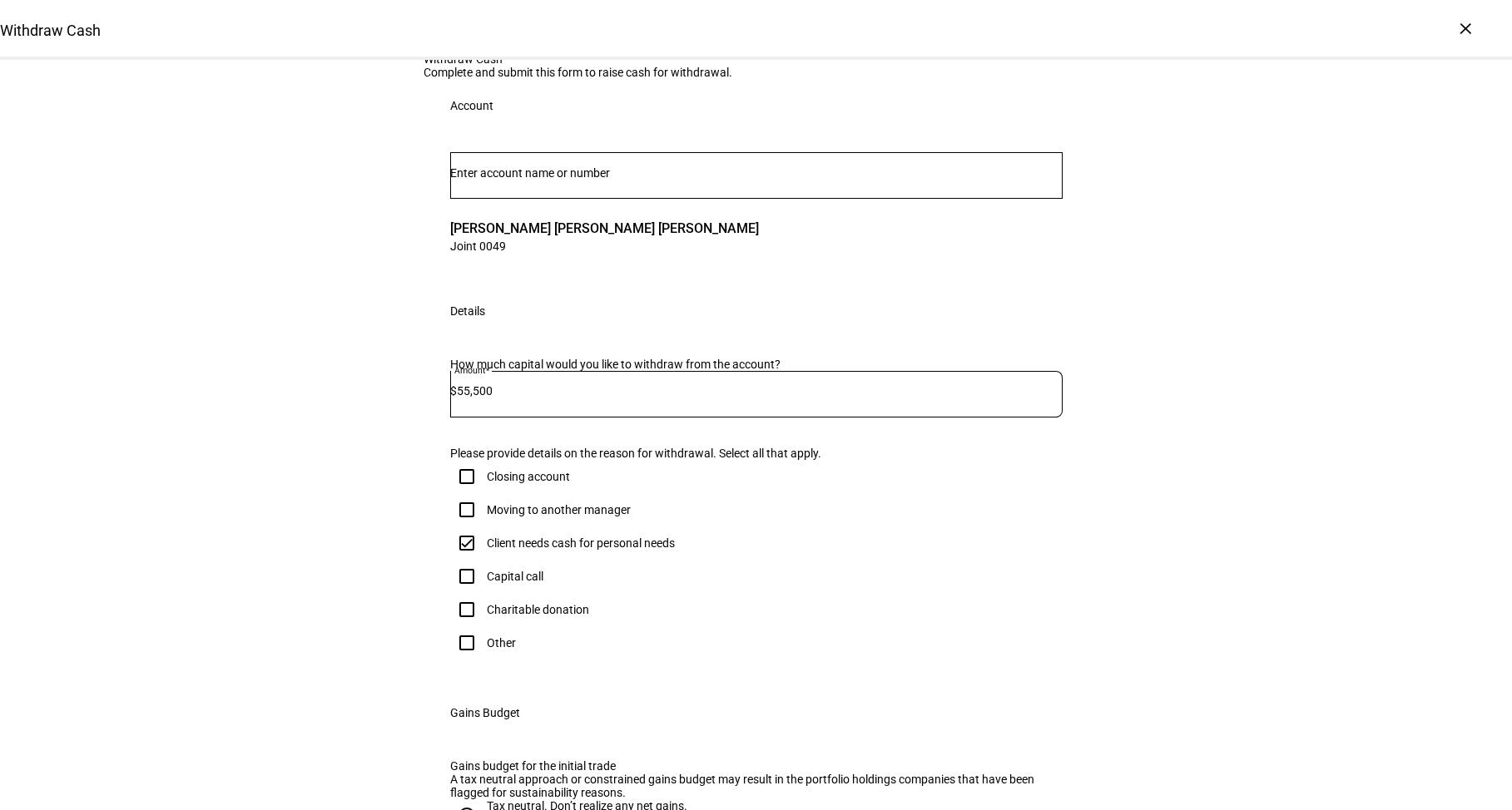
scroll to position [0, 0]
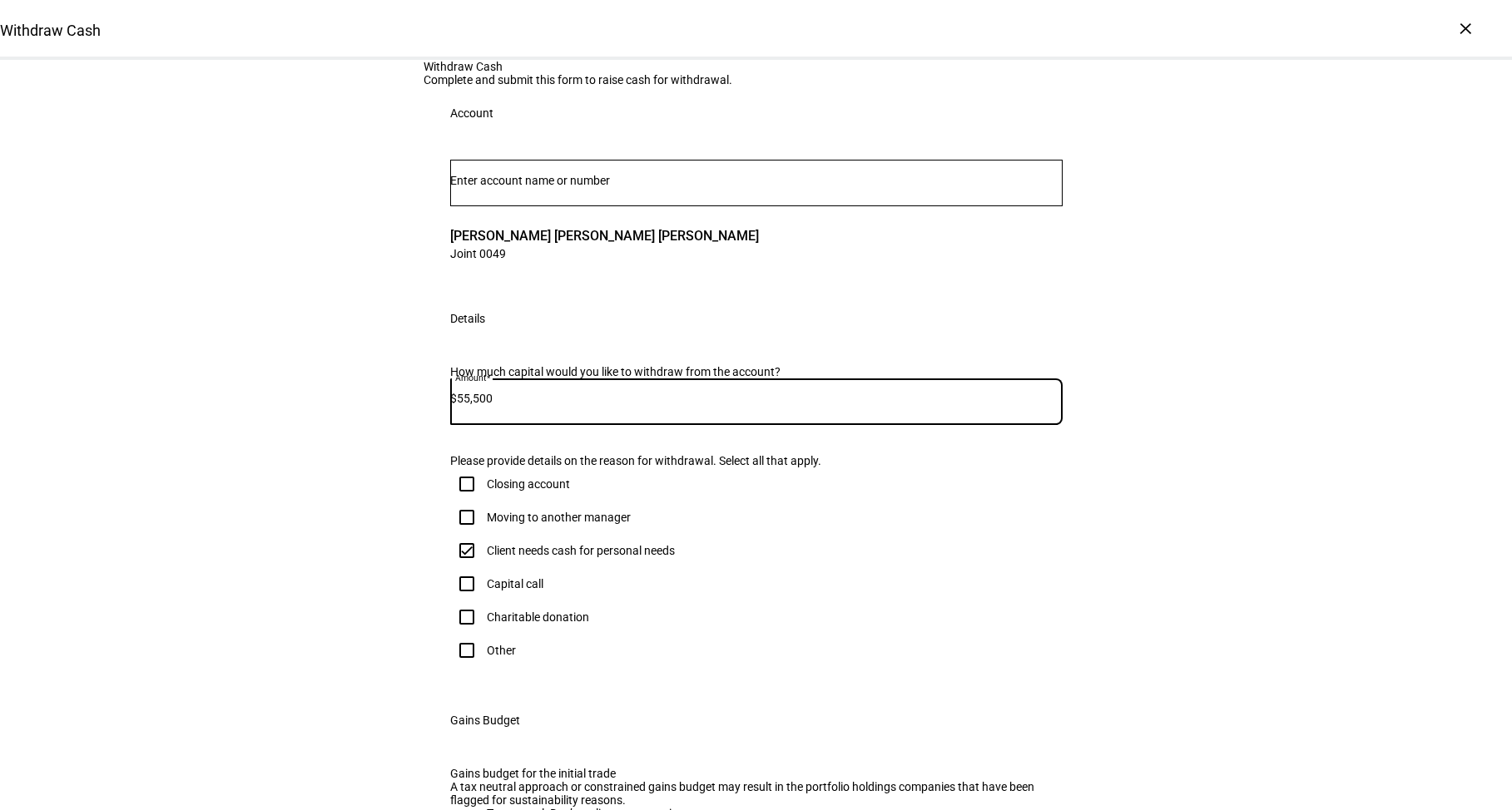
click at [523, 405] on input "55,500" at bounding box center [759, 398] width 605 height 13
type input "55,250"
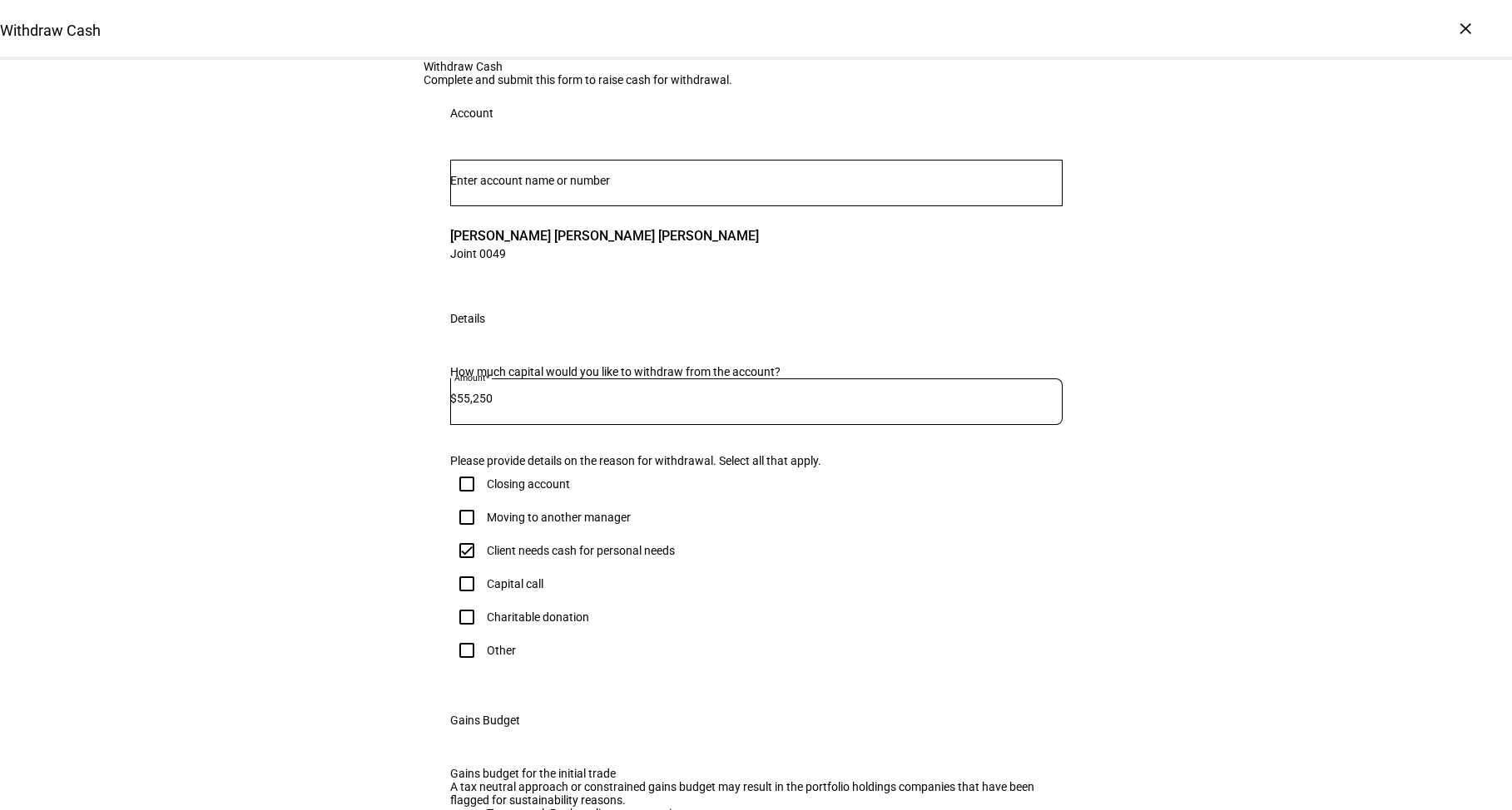
click at [423, 345] on div "Details" at bounding box center [756, 318] width 665 height 53
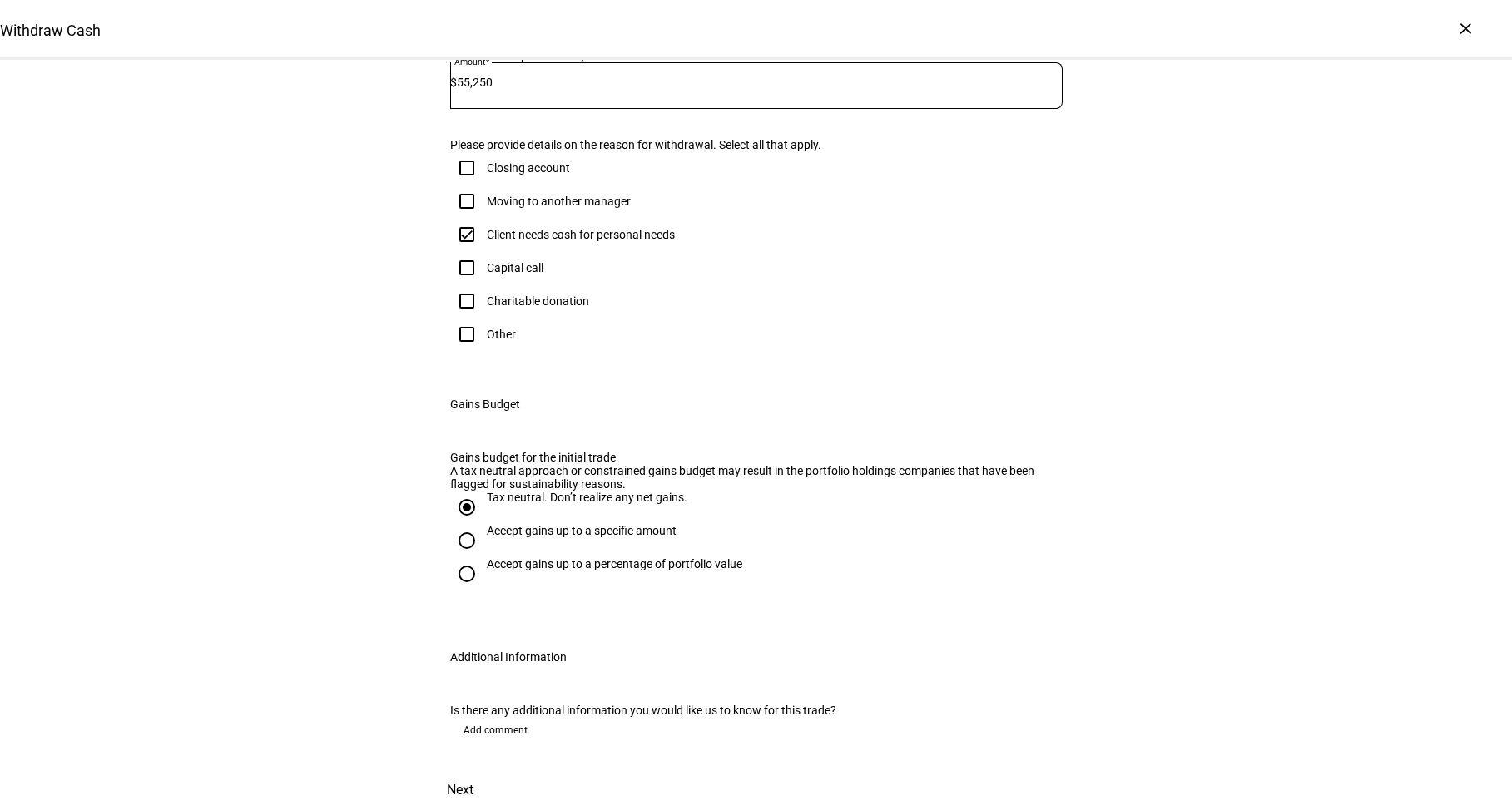
scroll to position [697, 0]
click at [474, 771] on span "Next" at bounding box center [460, 791] width 27 height 40
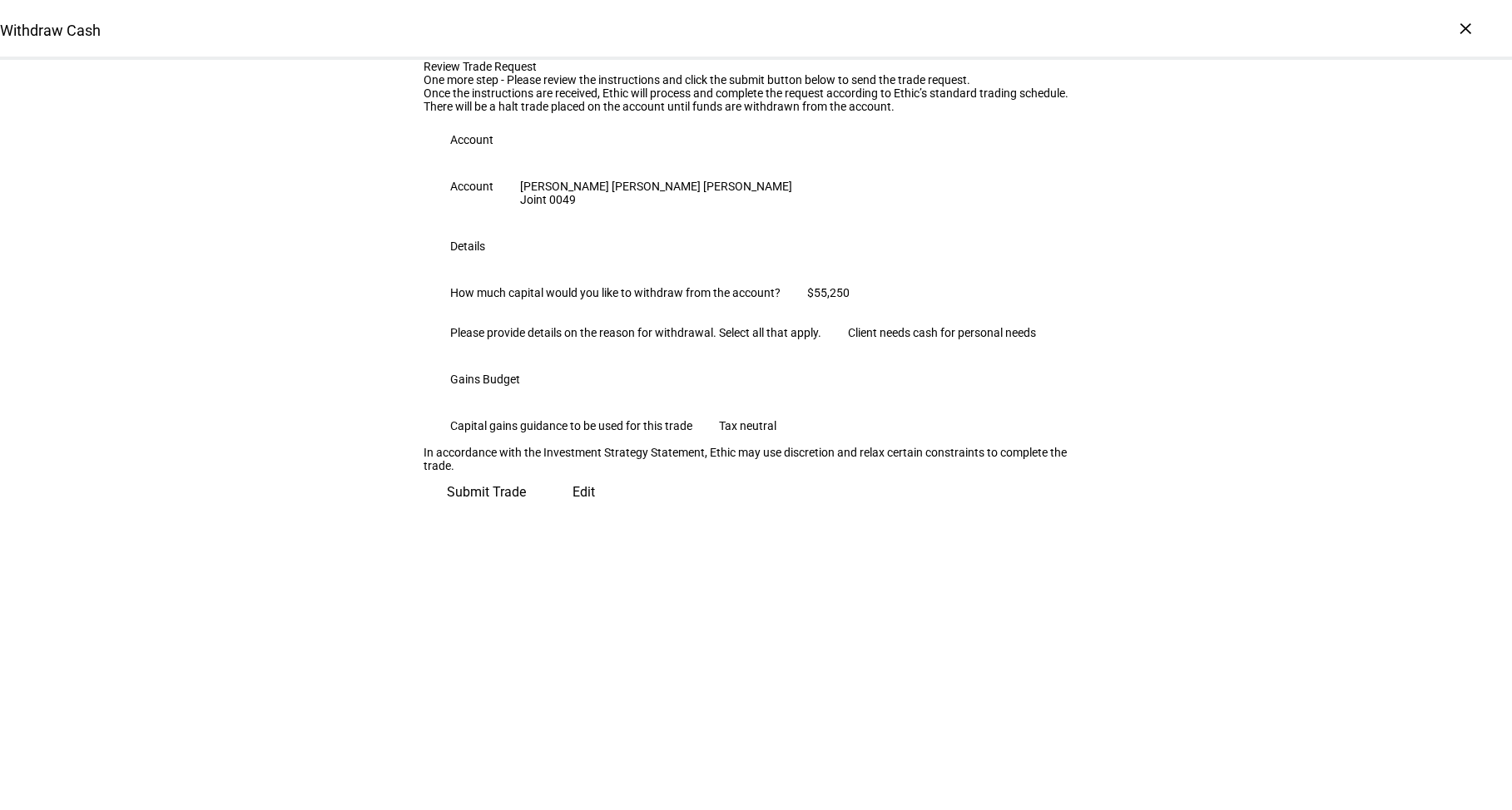
scroll to position [117, 0]
click at [526, 512] on span "Submit Trade" at bounding box center [486, 493] width 79 height 40
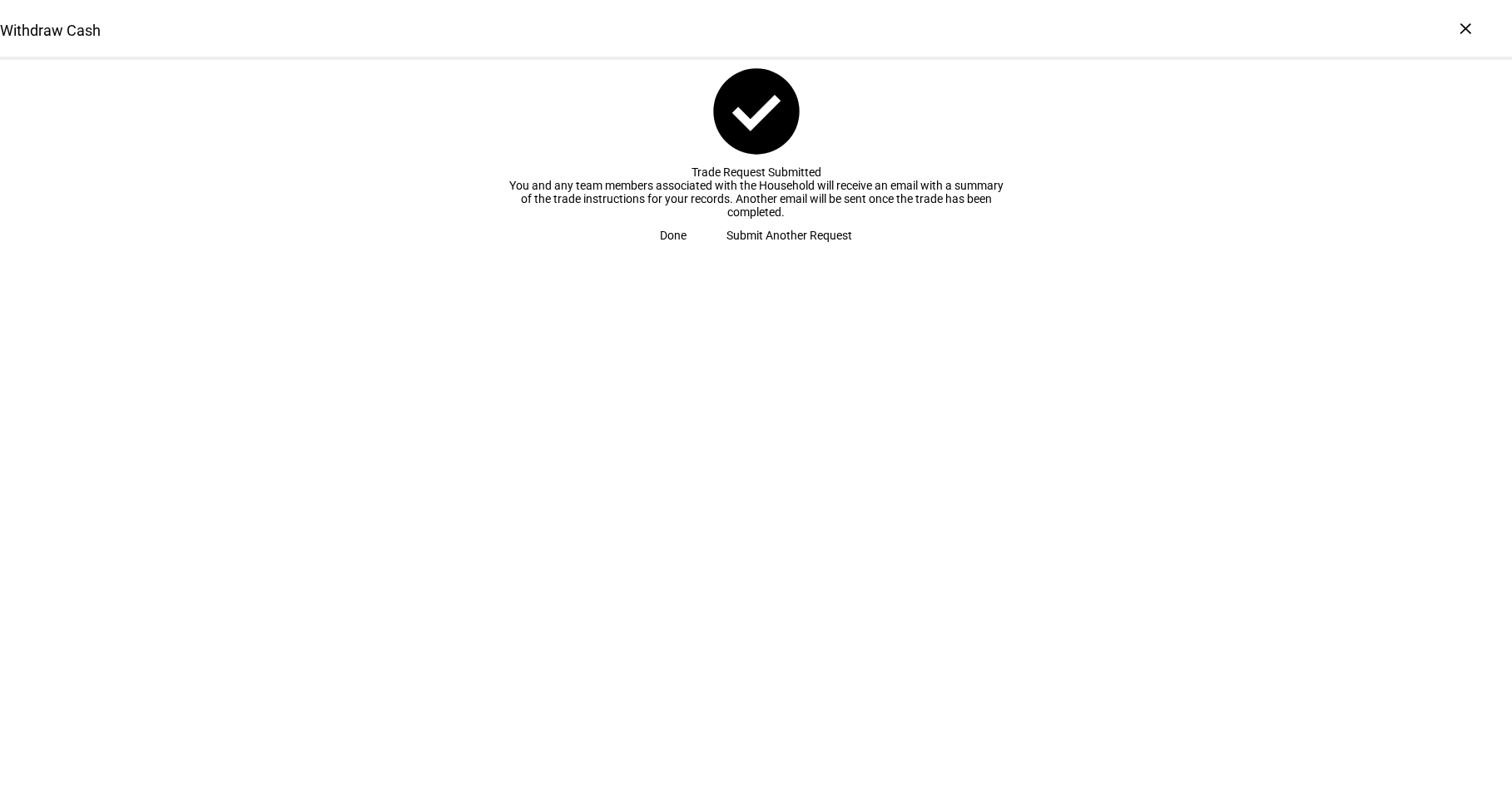
click at [686, 252] on span "Done" at bounding box center [672, 235] width 27 height 33
